Goal: Communication & Community: Answer question/provide support

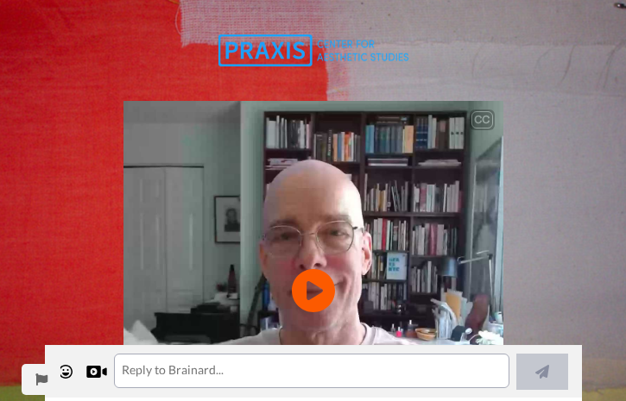
scroll to position [910, 0]
click at [312, 289] on icon "Play/Pause" at bounding box center [313, 291] width 46 height 82
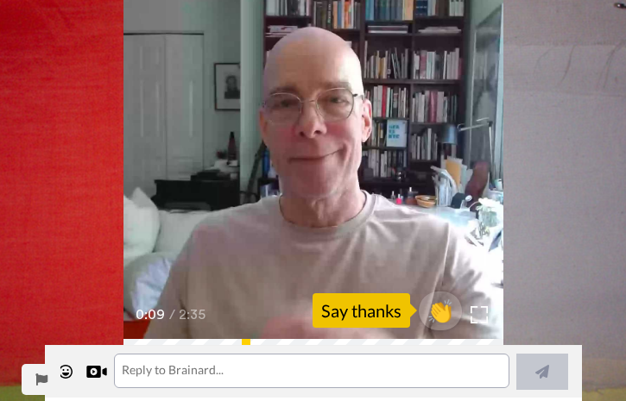
scroll to position [159, 0]
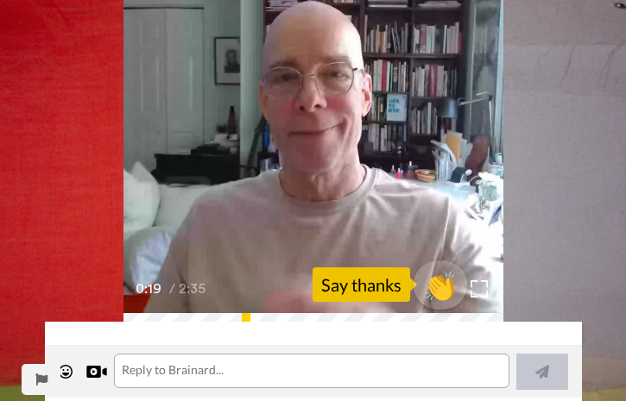
click at [436, 287] on span "👏" at bounding box center [440, 285] width 54 height 35
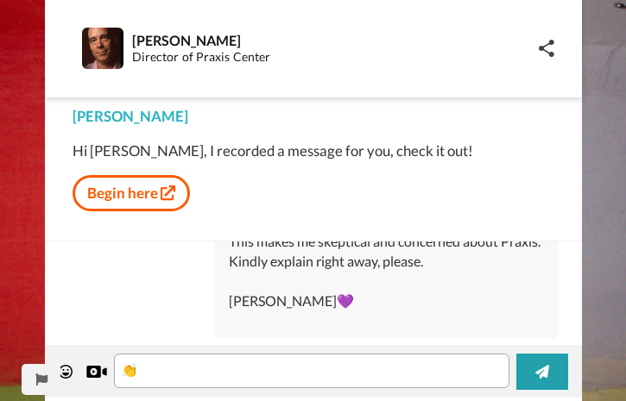
scroll to position [505, 0]
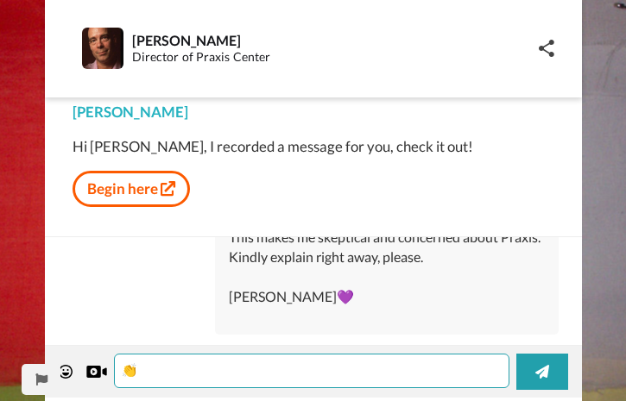
click at [152, 372] on textarea "👏" at bounding box center [311, 371] width 395 height 35
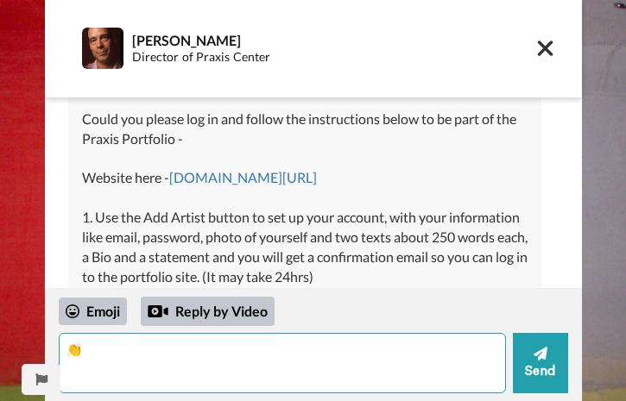
scroll to position [24, 0]
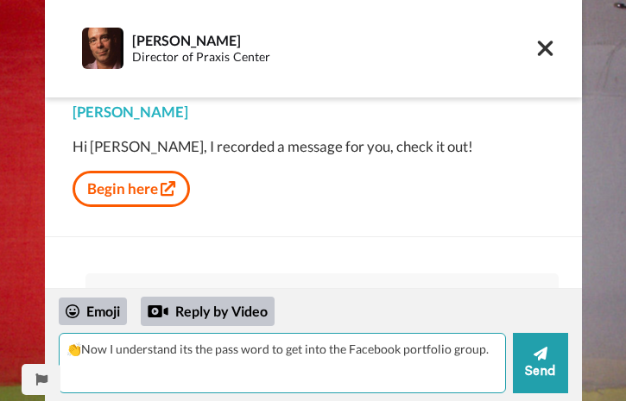
click at [484, 350] on textarea "👏Now I understand its the pass word to get into the Facebook portfolio group." at bounding box center [282, 363] width 447 height 60
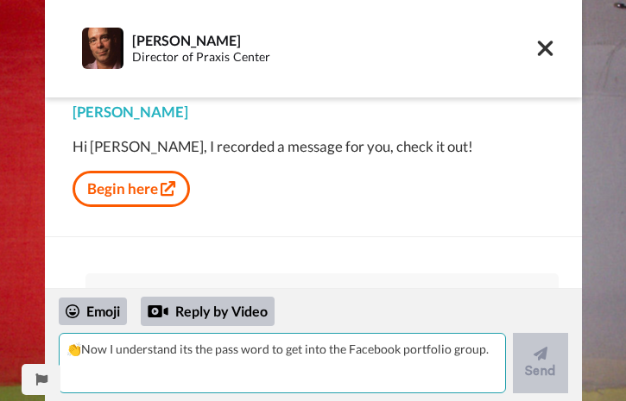
click at [65, 347] on textarea "👏Now I understand its the pass word to get into the Facebook portfolio group." at bounding box center [282, 363] width 447 height 60
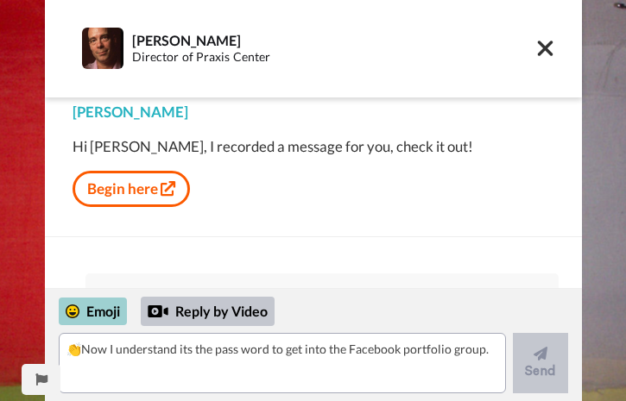
click at [71, 307] on icon at bounding box center [73, 312] width 14 height 14
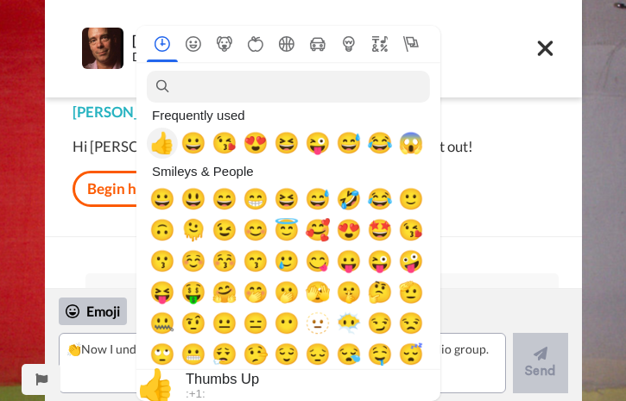
click at [162, 141] on span "👍" at bounding box center [162, 143] width 26 height 24
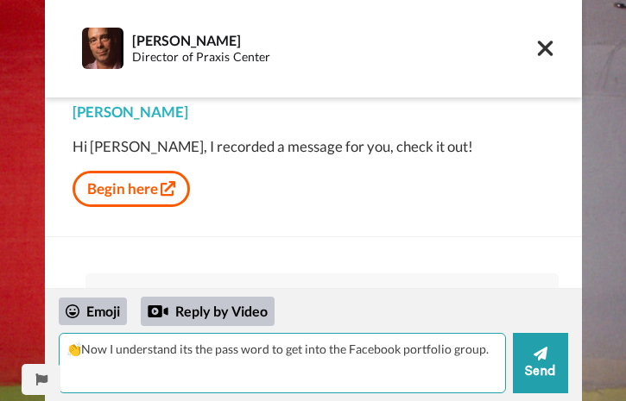
click at [91, 347] on textarea "👍" at bounding box center [282, 363] width 447 height 60
type textarea "👍Not sure if you received my Text. A) I'm a photographer"
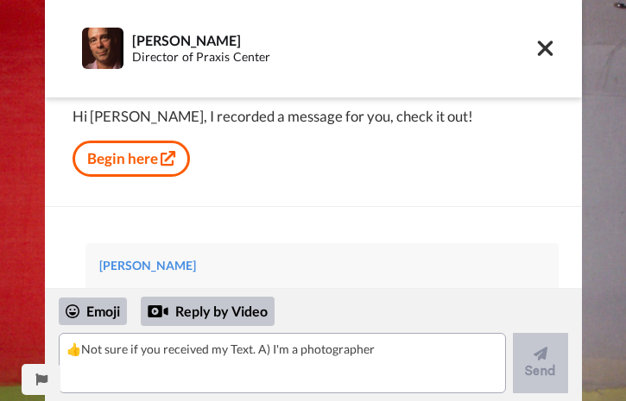
scroll to position [0, 0]
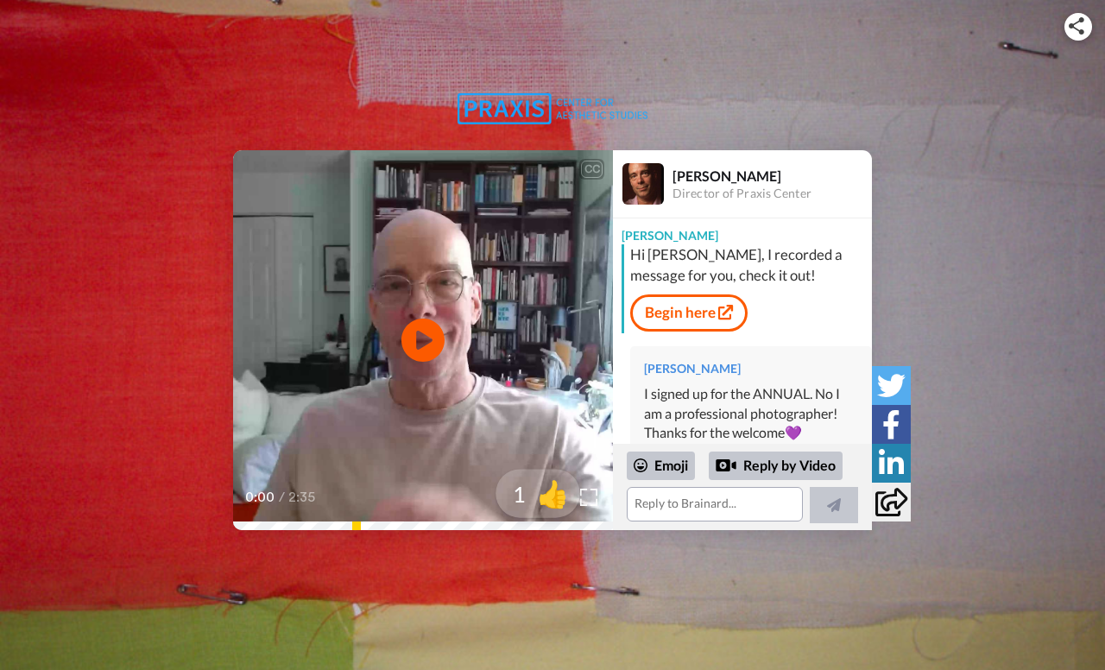
click at [552, 496] on span "👍" at bounding box center [553, 494] width 54 height 35
click at [672, 503] on textarea "👍" at bounding box center [715, 504] width 176 height 35
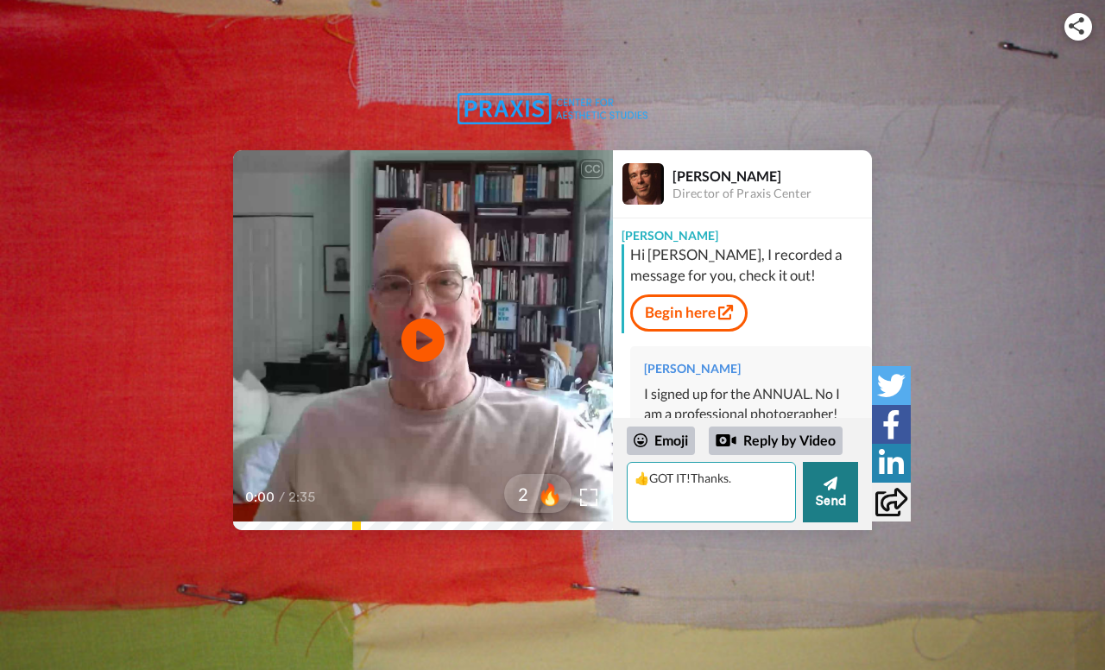
type textarea "👍GOT IT!Thanks."
click at [838, 476] on button "Send" at bounding box center [830, 492] width 55 height 60
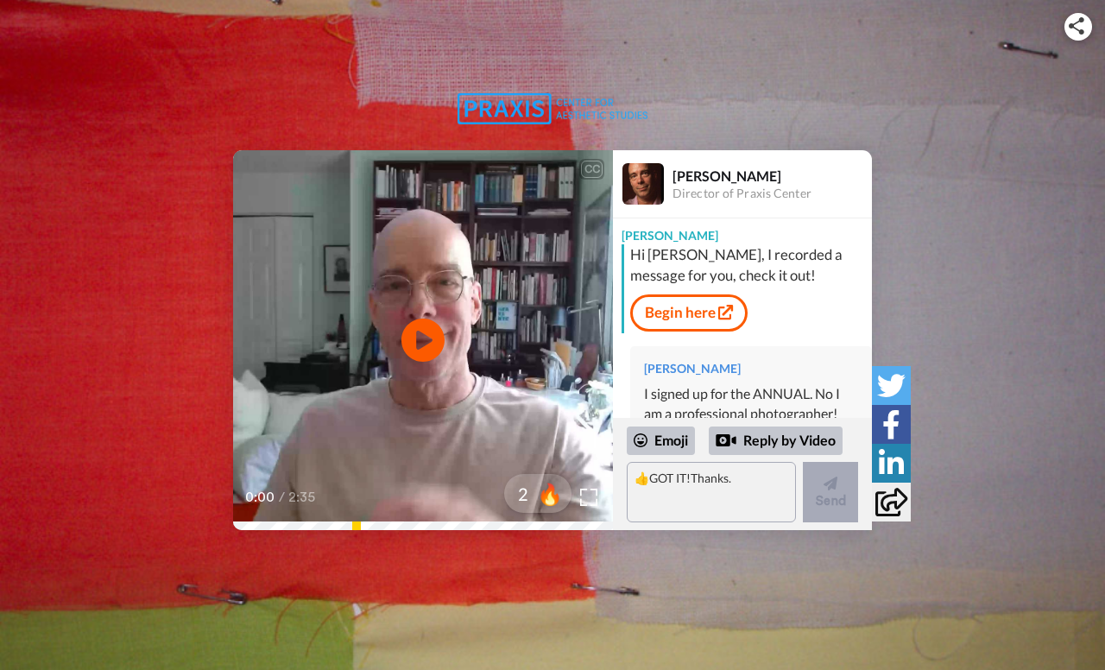
scroll to position [1583, 0]
